Goal: Register for event/course

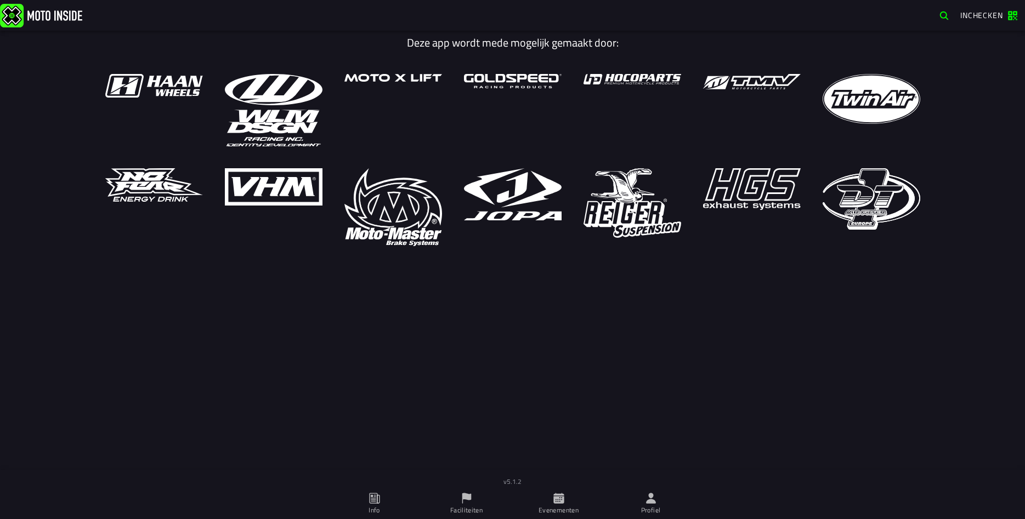
click at [654, 503] on icon at bounding box center [651, 498] width 10 height 10
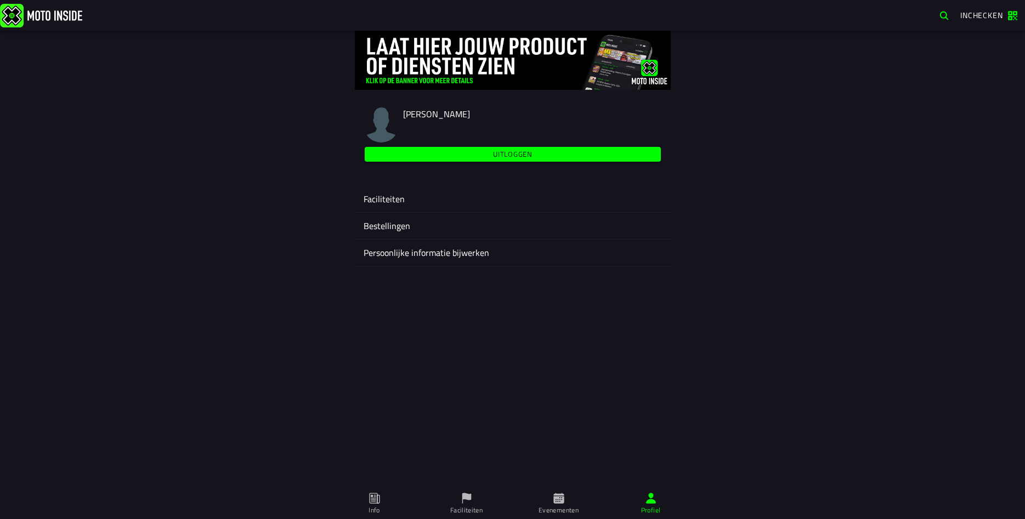
click at [395, 202] on ion-label "Faciliteiten" at bounding box center [513, 198] width 298 height 13
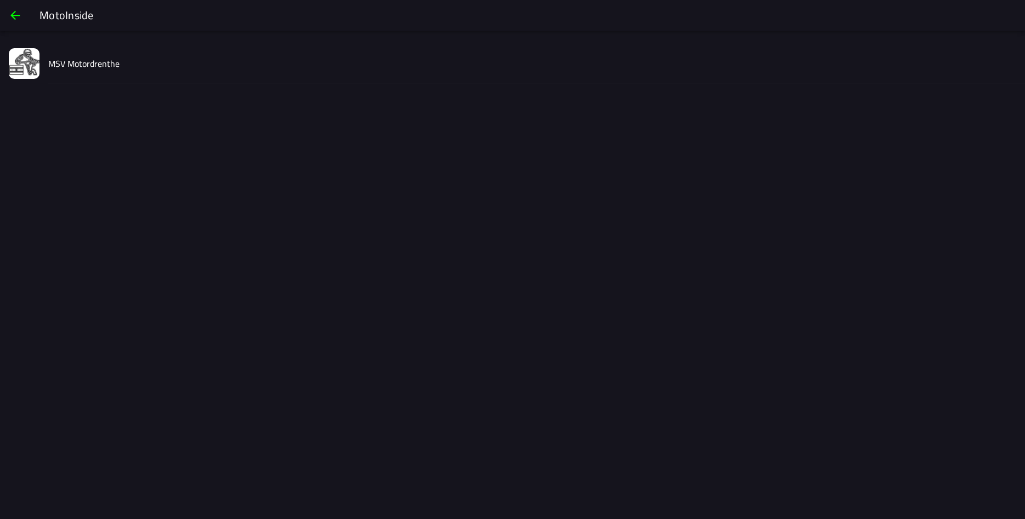
click at [87, 56] on div "MSV Motordrenthe" at bounding box center [532, 63] width 968 height 39
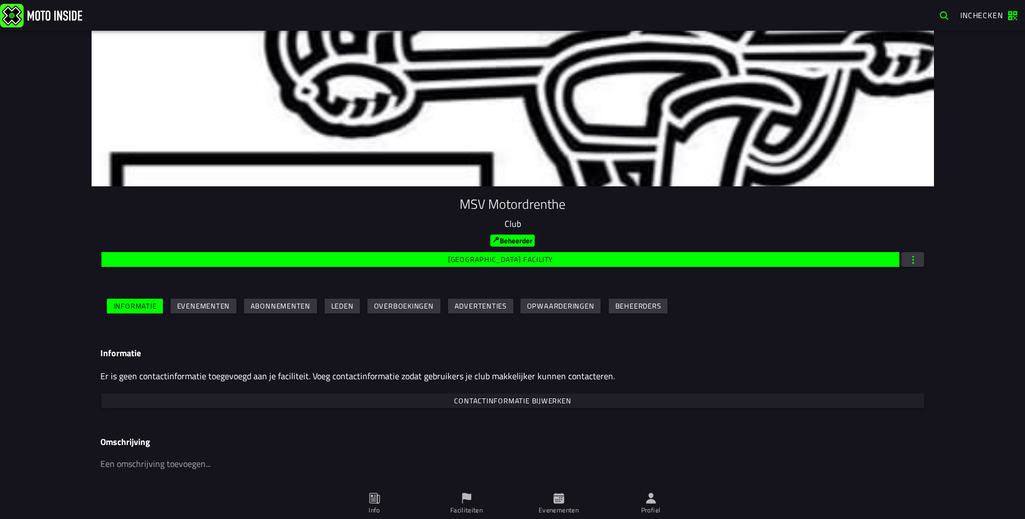
click at [213, 312] on button "Evenementen" at bounding box center [204, 306] width 66 height 15
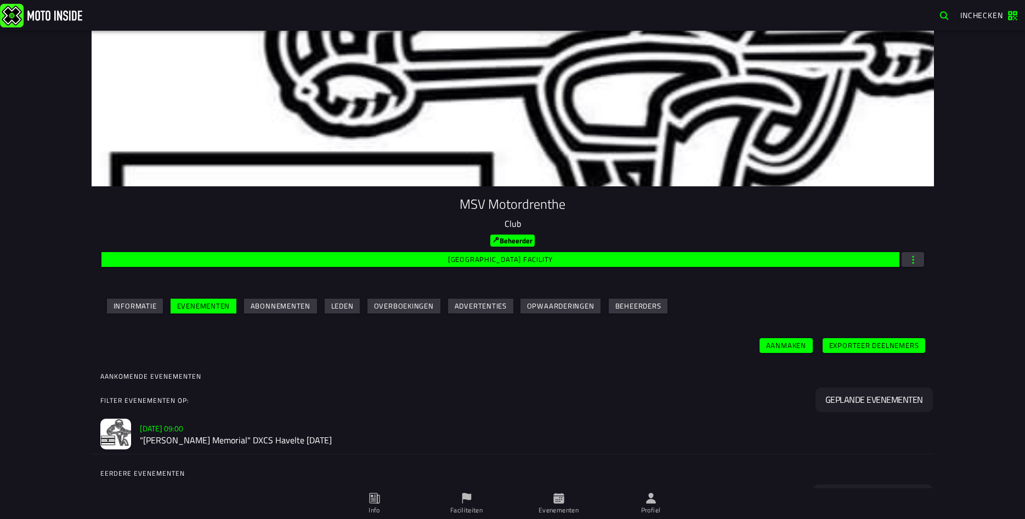
click at [211, 435] on h2 ""[PERSON_NAME] Memorial" DXCS Havelte [DATE]" at bounding box center [532, 440] width 785 height 10
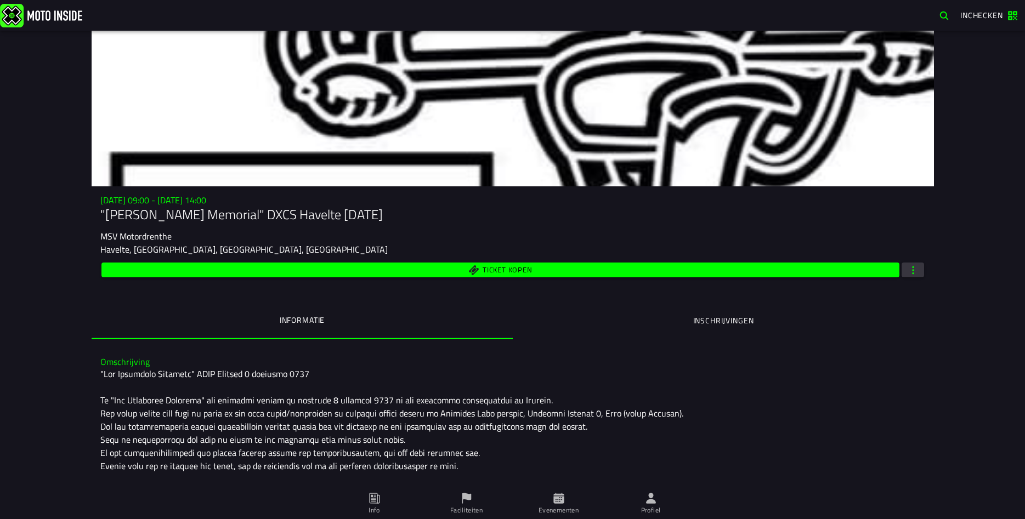
click at [707, 318] on ion-segment-button "Inschrijvingen" at bounding box center [723, 320] width 421 height 37
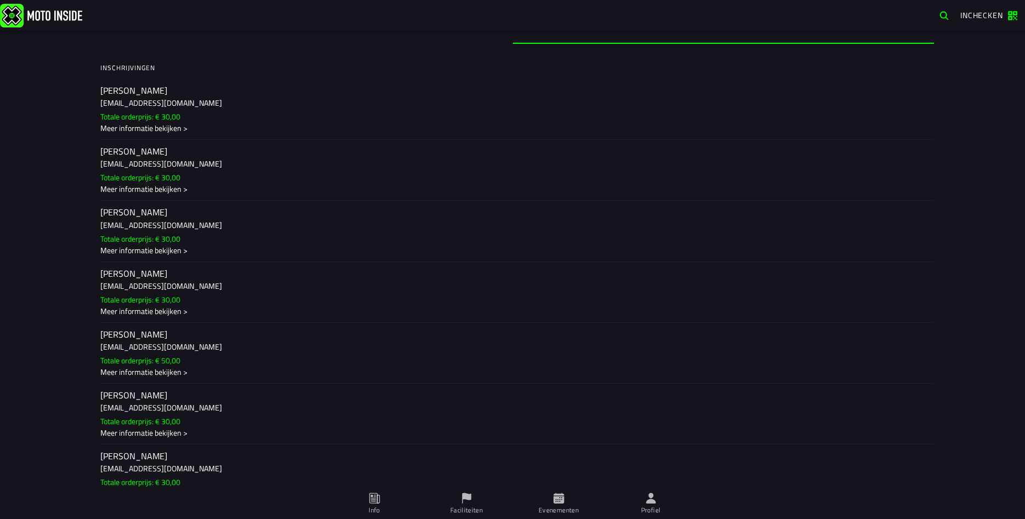
scroll to position [317, 0]
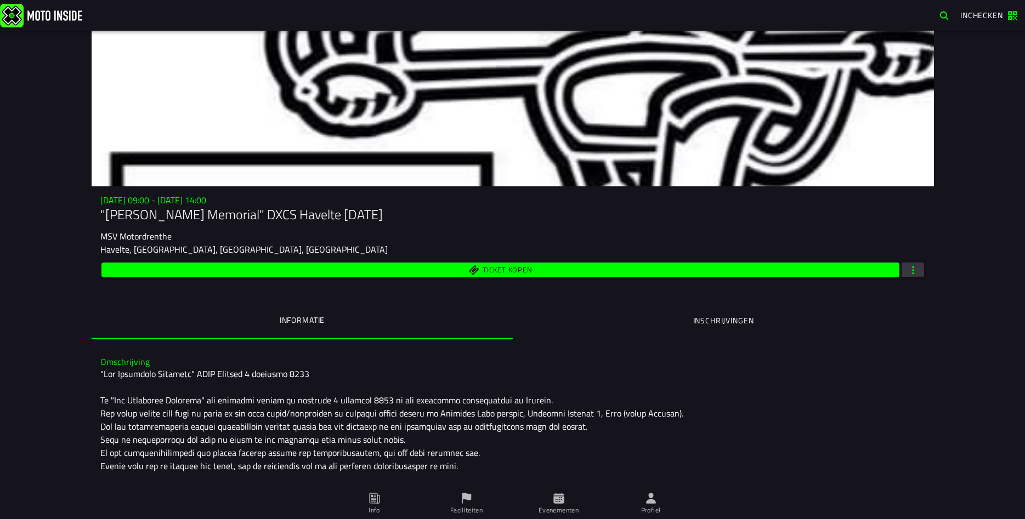
click at [749, 320] on ion-segment-button "Inschrijvingen" at bounding box center [723, 320] width 421 height 37
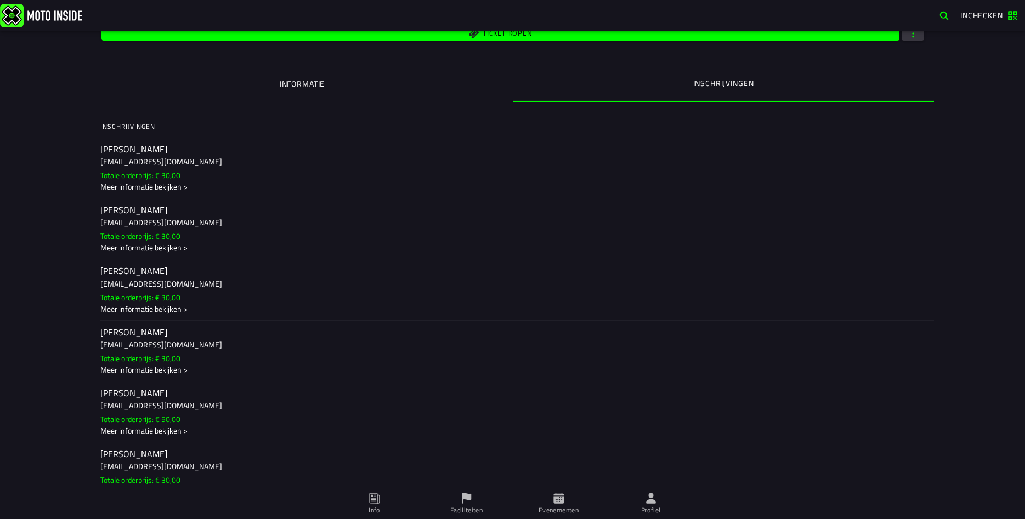
scroll to position [317, 0]
